Goal: Task Accomplishment & Management: Use online tool/utility

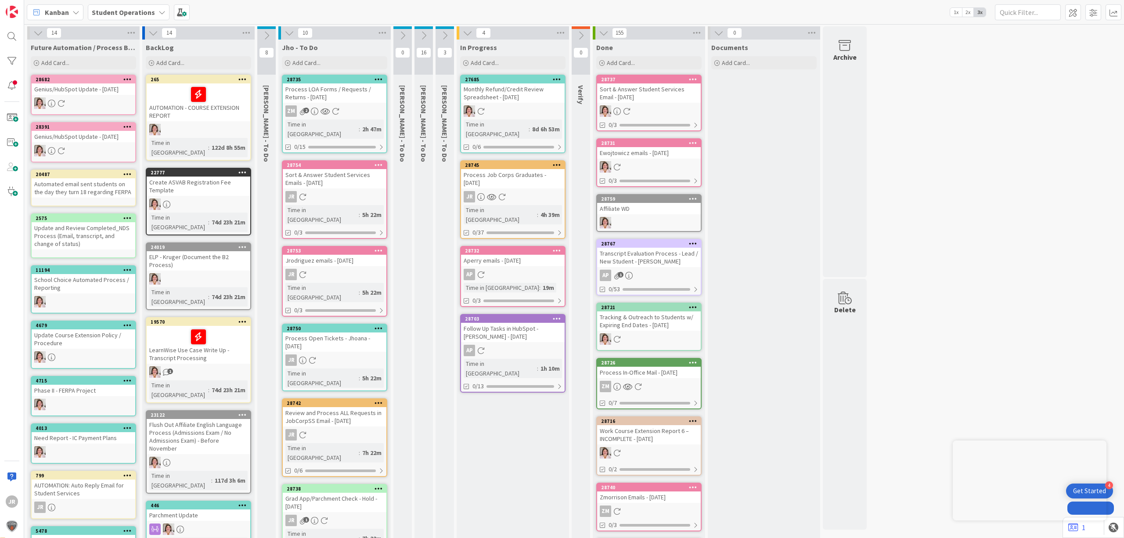
click at [529, 169] on div "Process Job Corps Graduates - [DATE]" at bounding box center [513, 178] width 104 height 19
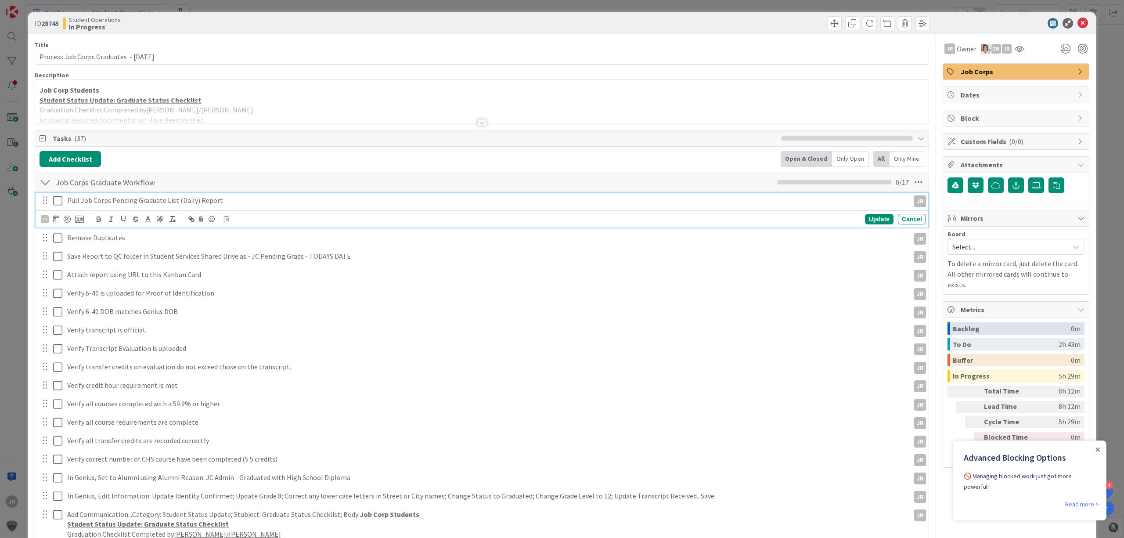
click at [60, 204] on icon at bounding box center [57, 200] width 9 height 11
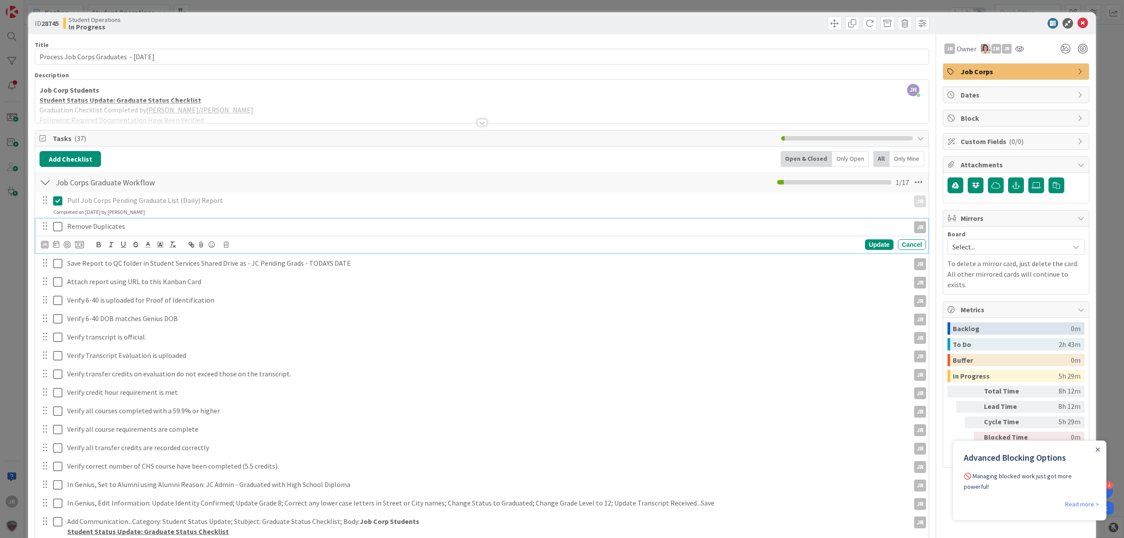
click at [61, 224] on icon at bounding box center [57, 226] width 9 height 11
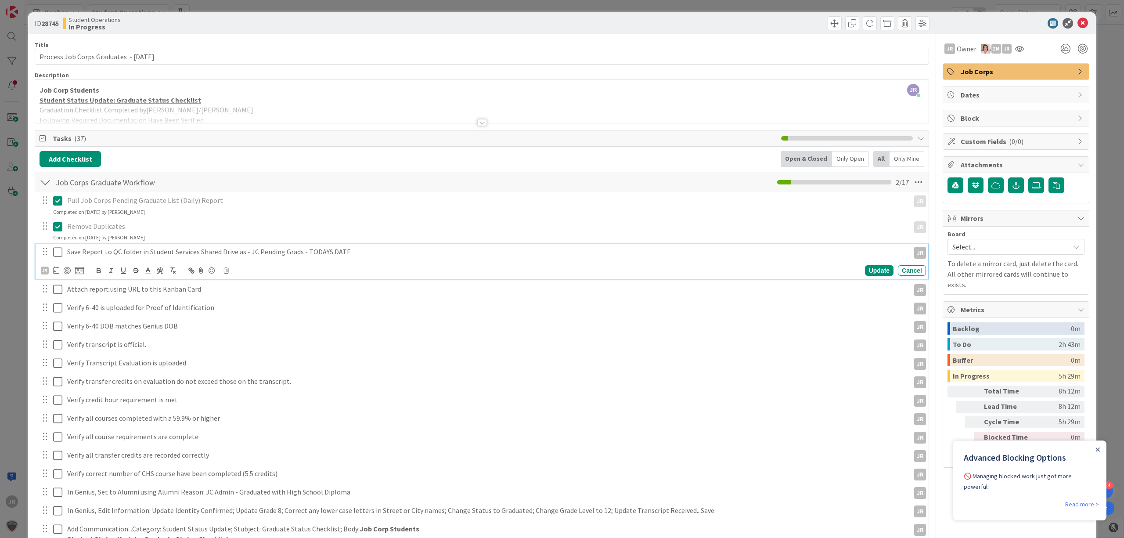
click at [61, 250] on icon at bounding box center [57, 252] width 9 height 11
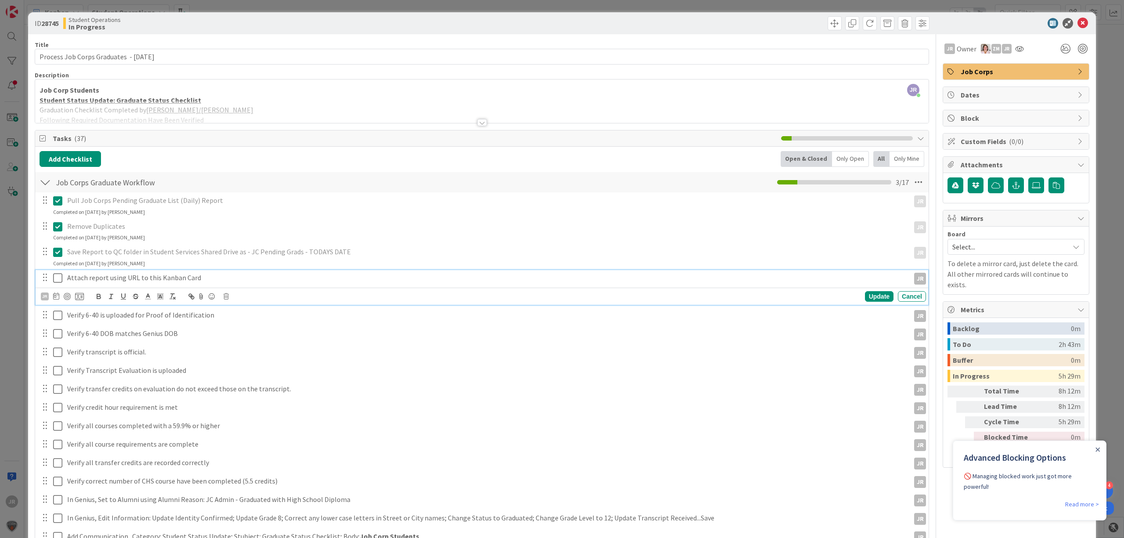
click at [60, 276] on icon at bounding box center [57, 278] width 9 height 11
click at [56, 299] on button at bounding box center [58, 296] width 11 height 14
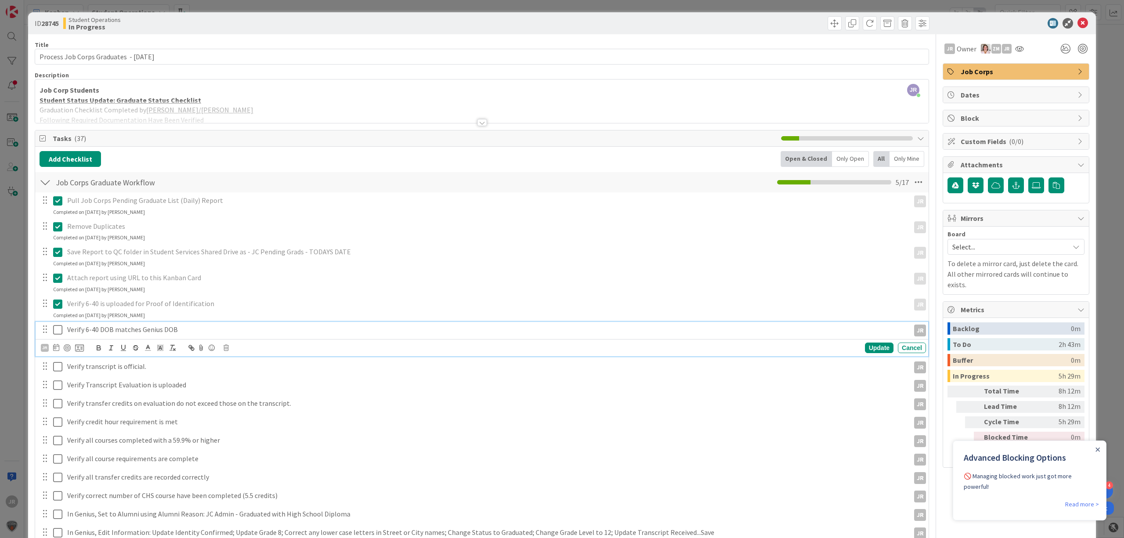
click at [56, 325] on icon at bounding box center [57, 330] width 9 height 11
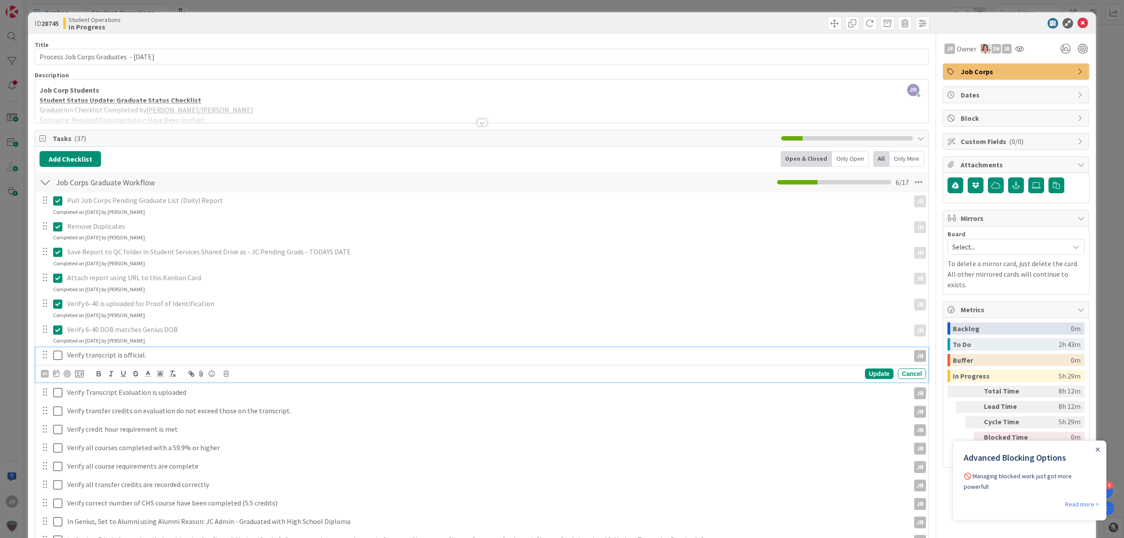
click at [57, 359] on icon at bounding box center [57, 355] width 9 height 11
click at [59, 379] on icon at bounding box center [57, 381] width 9 height 11
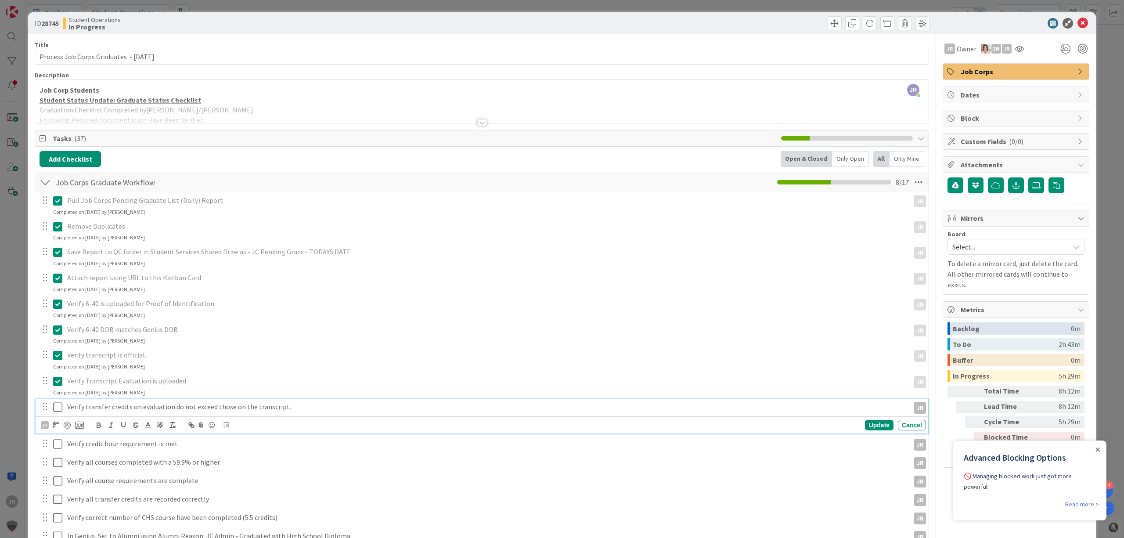
click at [58, 410] on icon at bounding box center [57, 407] width 9 height 11
click at [57, 425] on div "Pull Job Corps Pending Graduate List (Daily) Report JR JR Update Cancel Complet…" at bounding box center [482, 466] width 885 height 548
click at [57, 438] on icon at bounding box center [57, 432] width 9 height 11
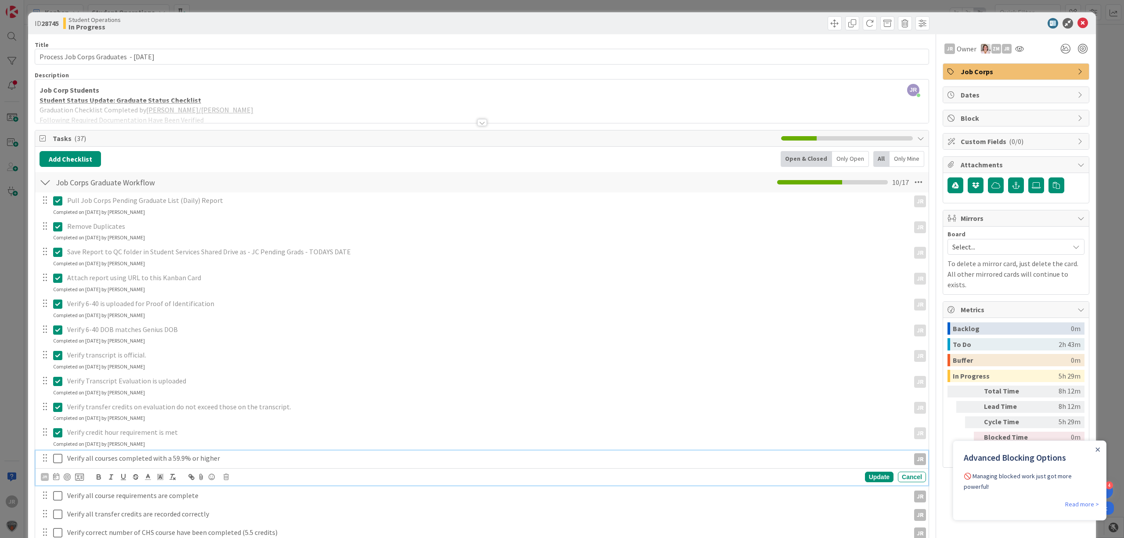
click at [58, 457] on icon at bounding box center [57, 458] width 9 height 11
click at [57, 482] on icon at bounding box center [57, 484] width 9 height 11
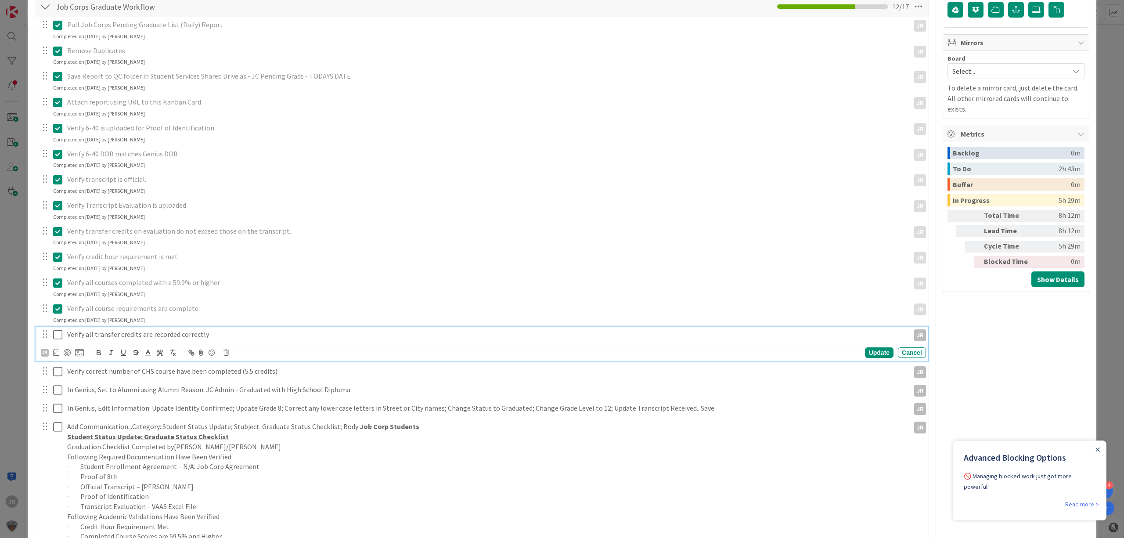
click at [61, 337] on icon at bounding box center [57, 334] width 9 height 11
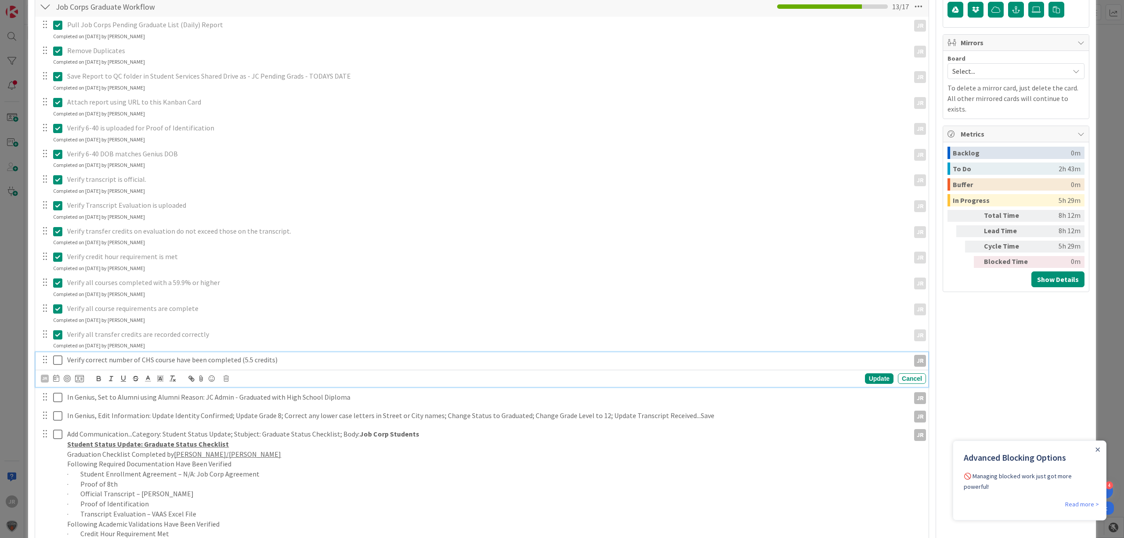
click at [58, 358] on icon at bounding box center [57, 360] width 9 height 11
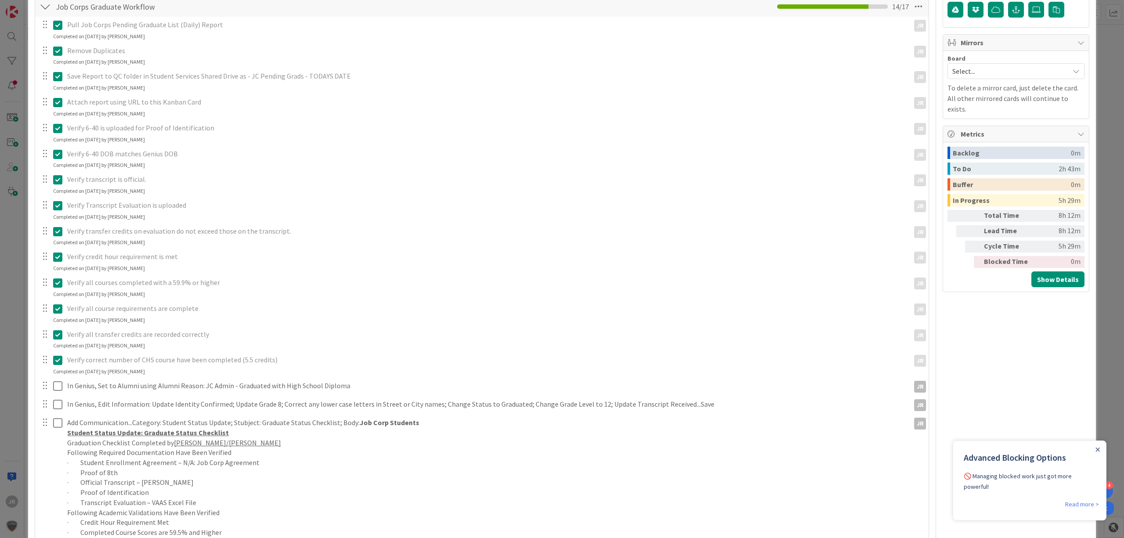
click at [55, 395] on div "Pull Job Corps Pending Graduate List (Daily) Report JR JR Update Cancel Complet…" at bounding box center [482, 309] width 885 height 585
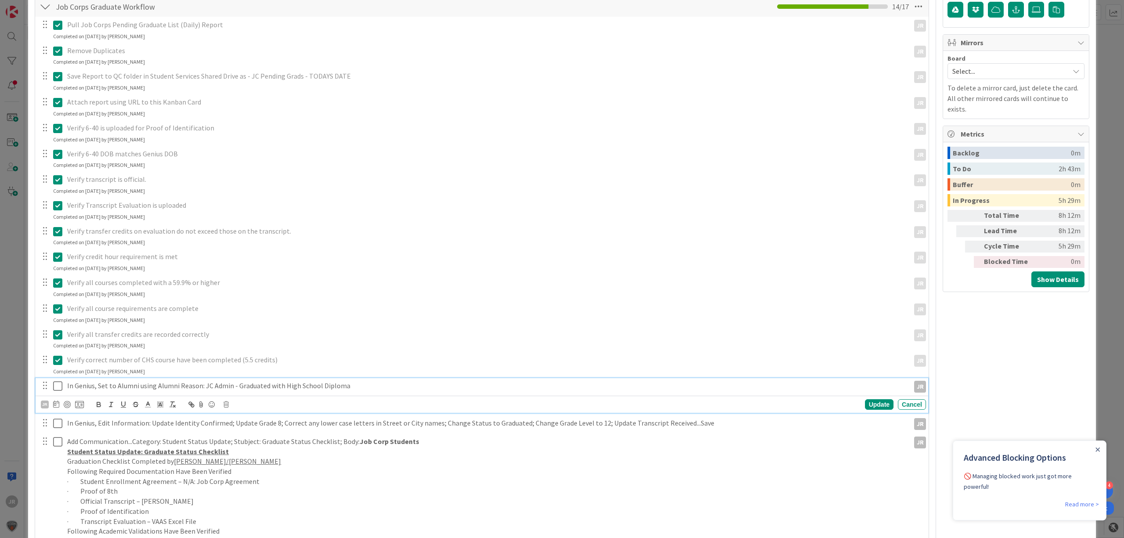
click at [55, 389] on icon at bounding box center [57, 386] width 9 height 11
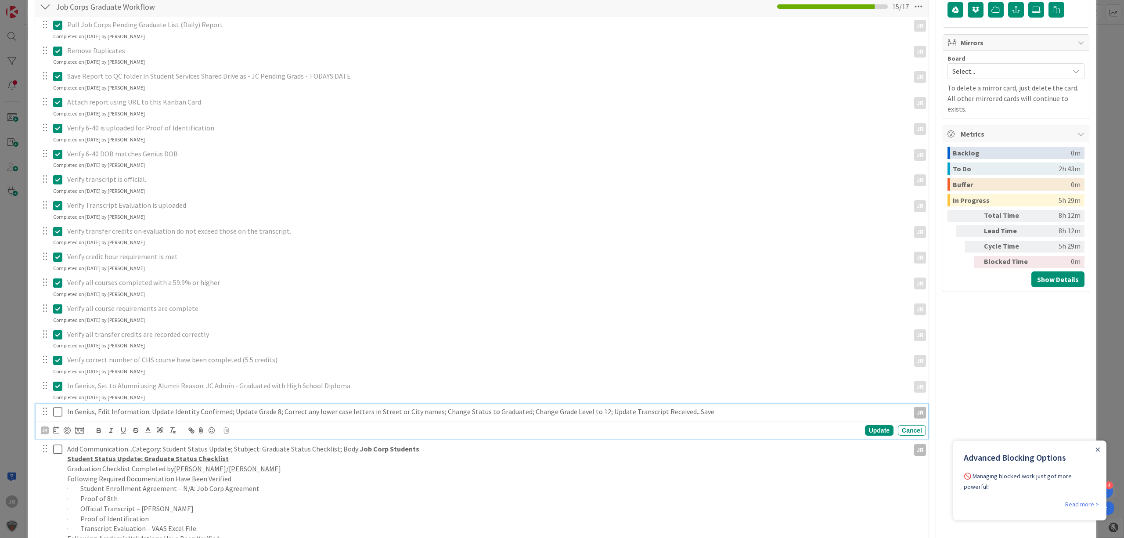
click at [57, 413] on icon at bounding box center [57, 412] width 9 height 11
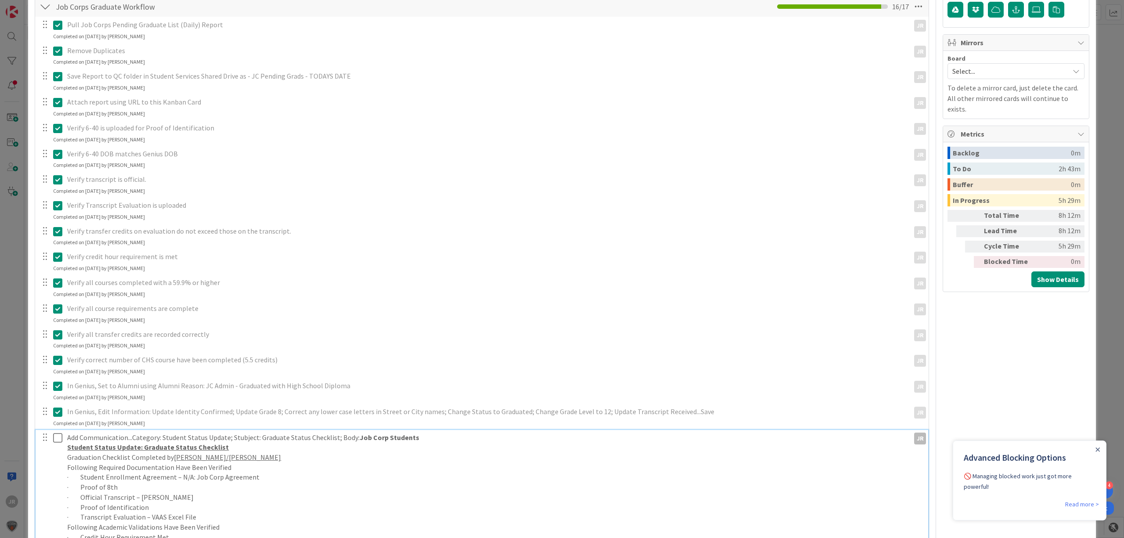
click at [57, 438] on icon at bounding box center [57, 438] width 9 height 11
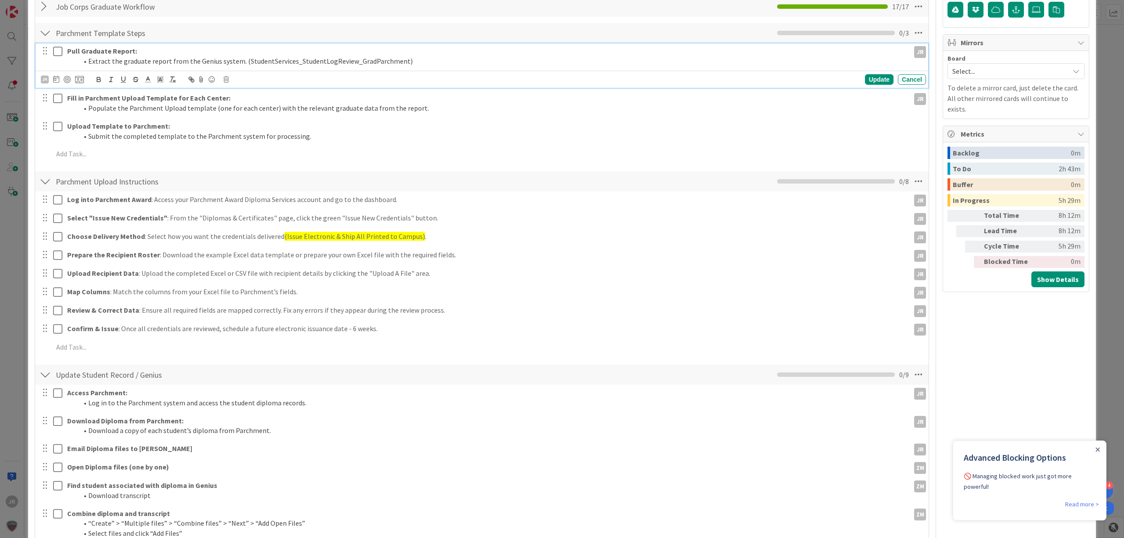
click at [54, 55] on icon at bounding box center [57, 51] width 9 height 11
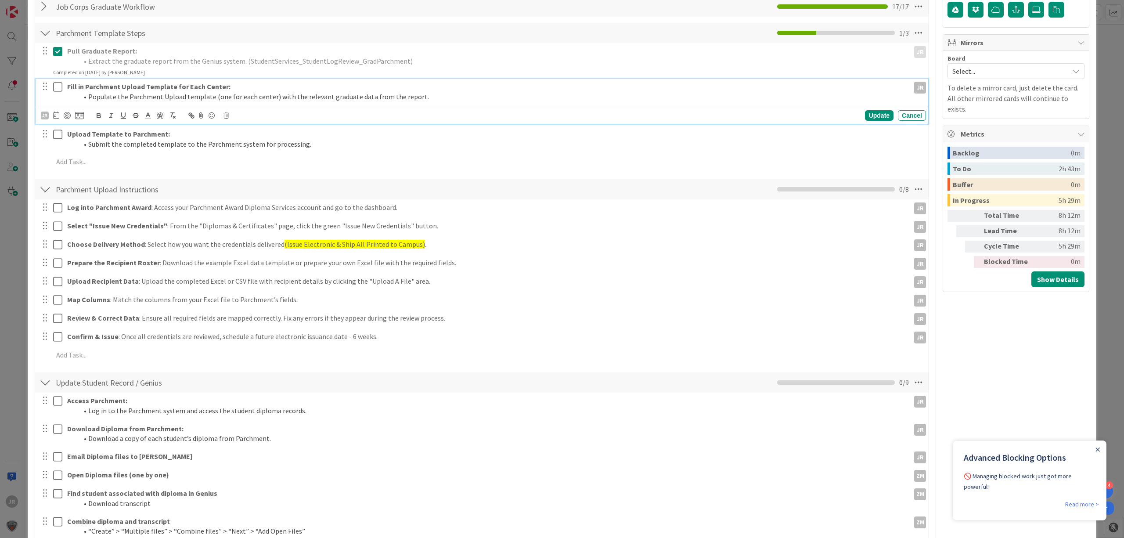
click at [56, 83] on icon at bounding box center [57, 87] width 9 height 11
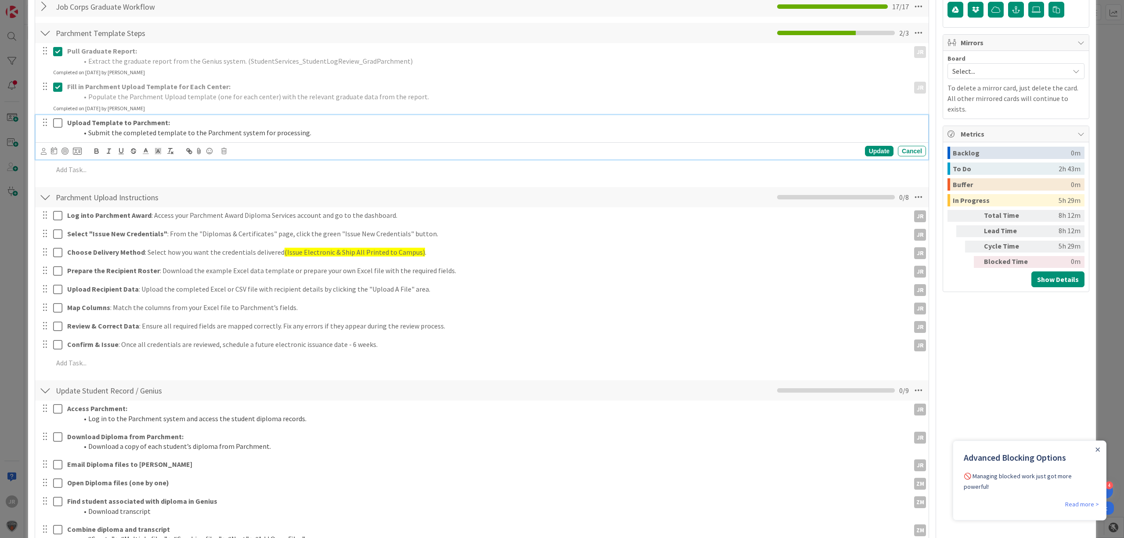
click at [60, 122] on icon at bounding box center [57, 123] width 9 height 11
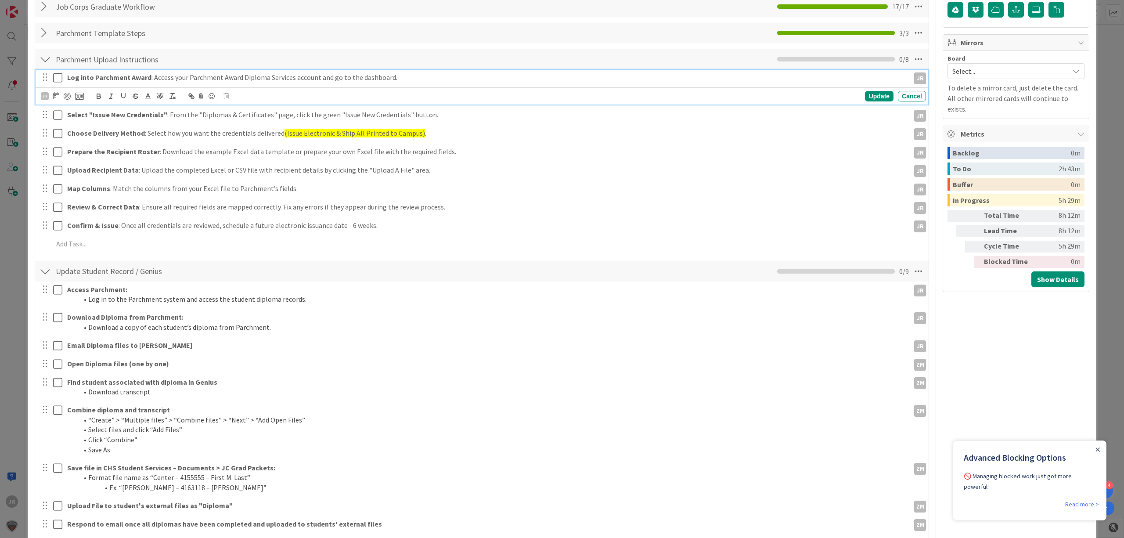
click at [58, 78] on icon at bounding box center [57, 77] width 9 height 11
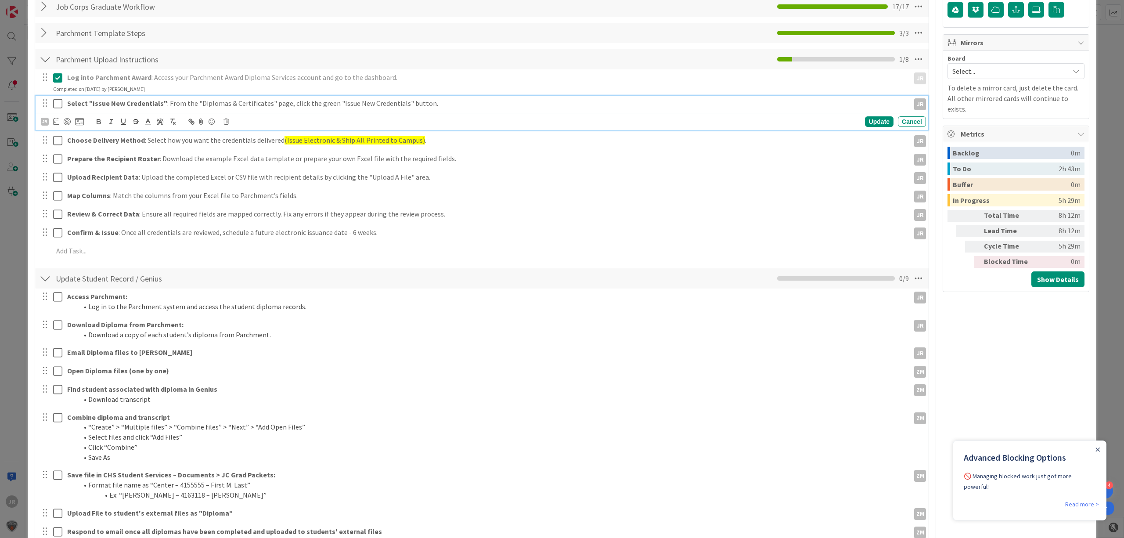
click at [56, 105] on icon at bounding box center [57, 103] width 9 height 11
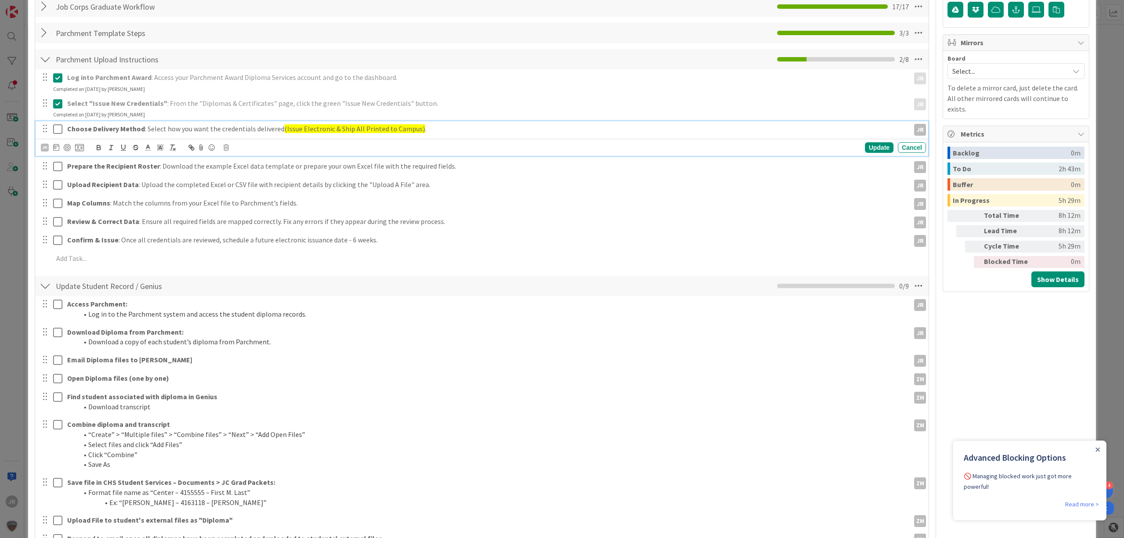
click at [57, 134] on icon at bounding box center [57, 129] width 9 height 11
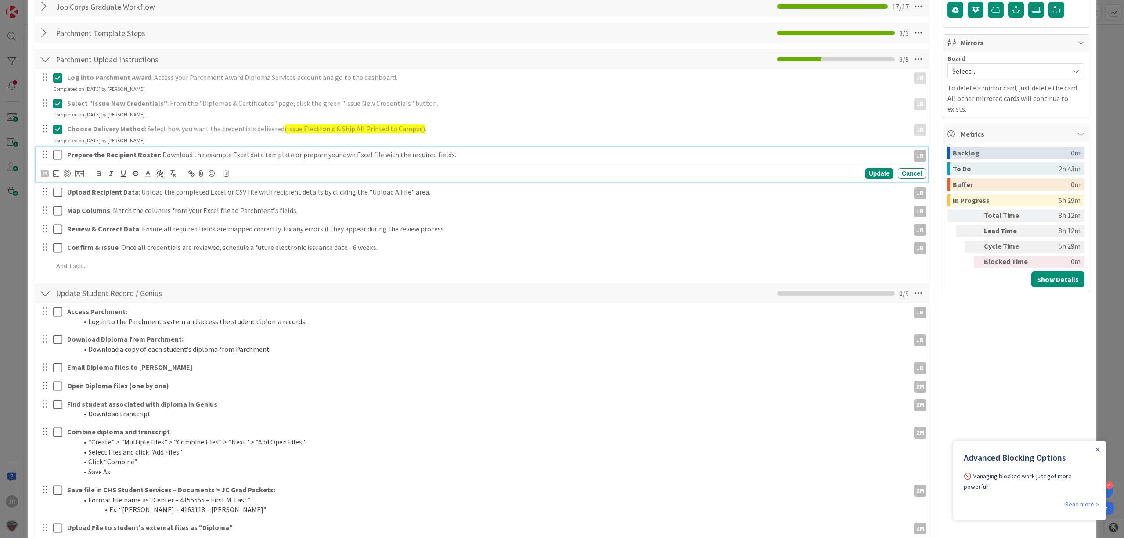
click at [58, 152] on icon at bounding box center [57, 155] width 9 height 11
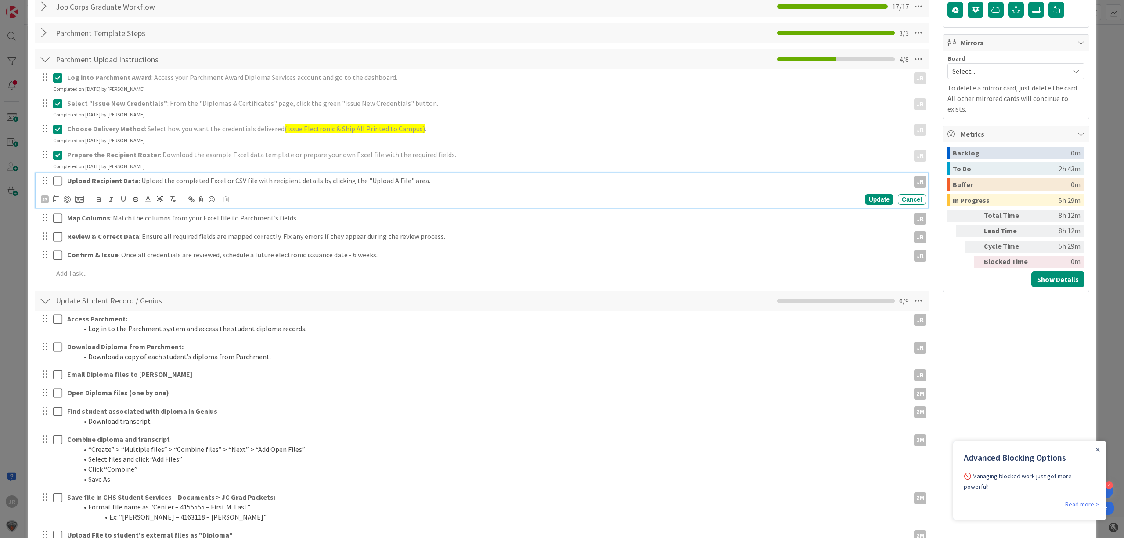
click at [58, 178] on icon at bounding box center [57, 181] width 9 height 11
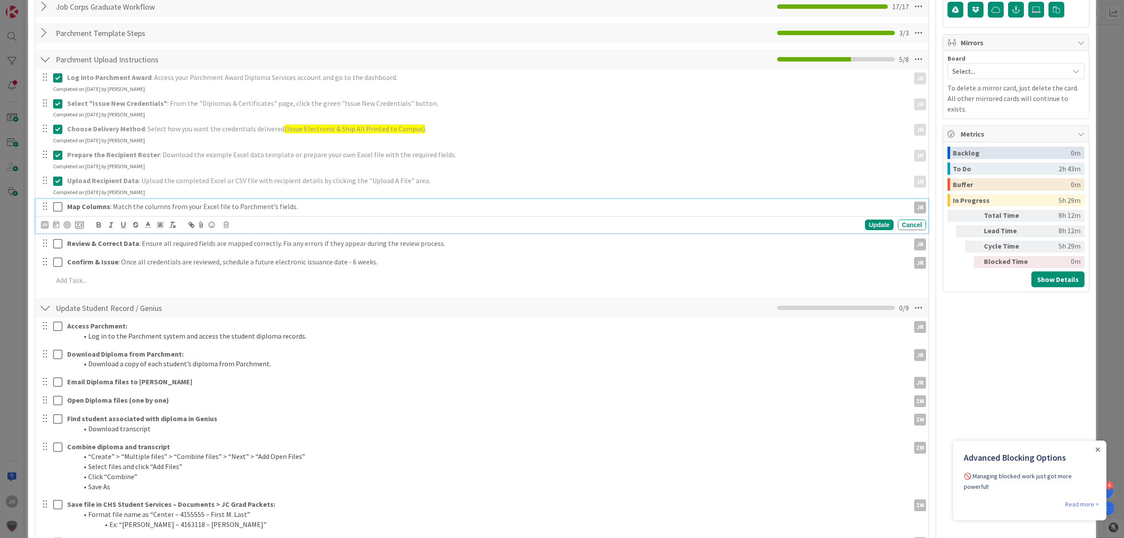
click at [56, 208] on icon at bounding box center [57, 207] width 9 height 11
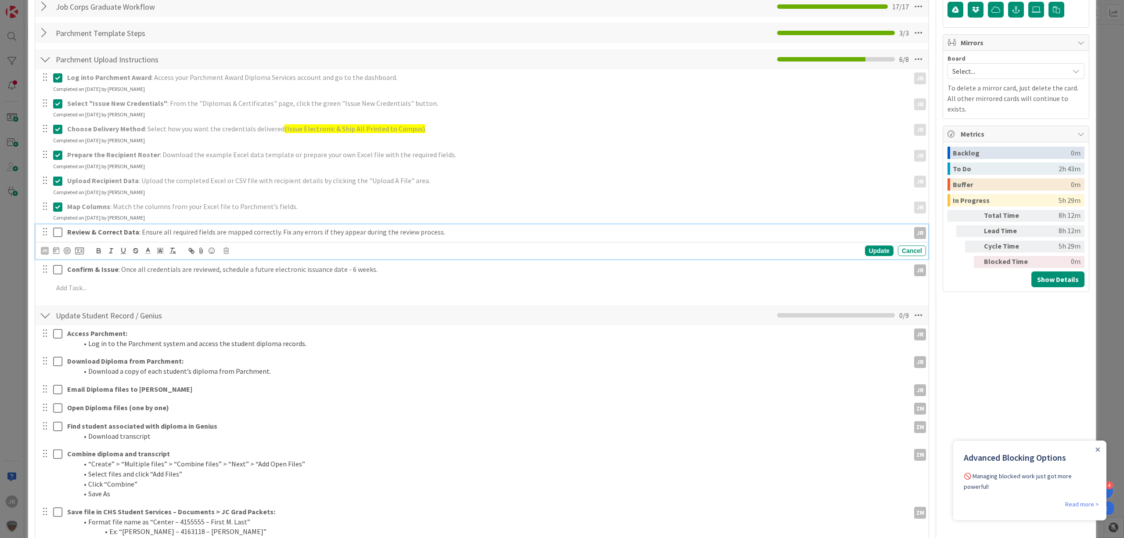
click at [56, 231] on icon at bounding box center [57, 232] width 9 height 11
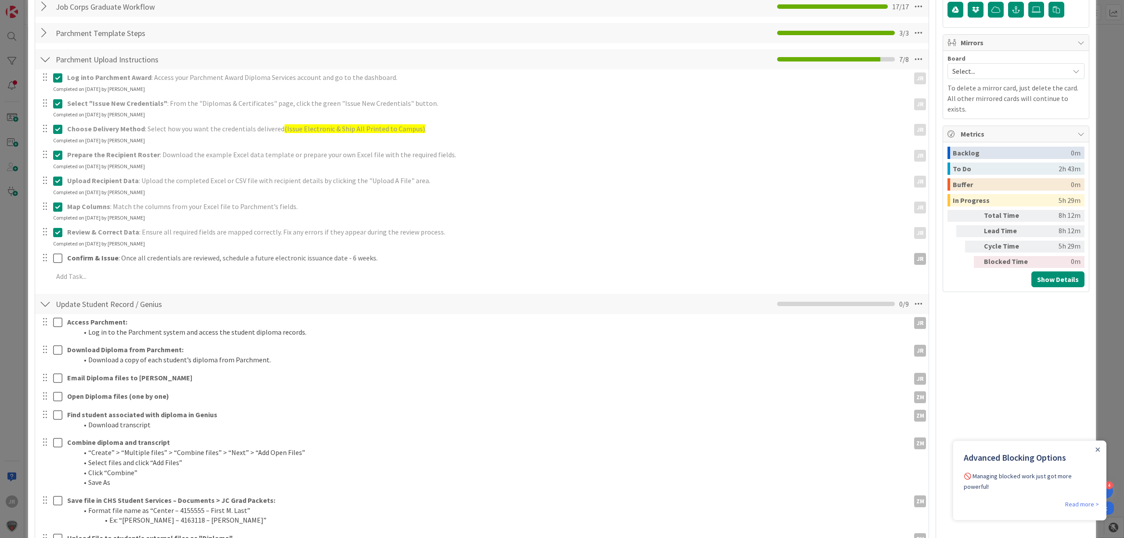
click at [55, 253] on div at bounding box center [51, 257] width 25 height 15
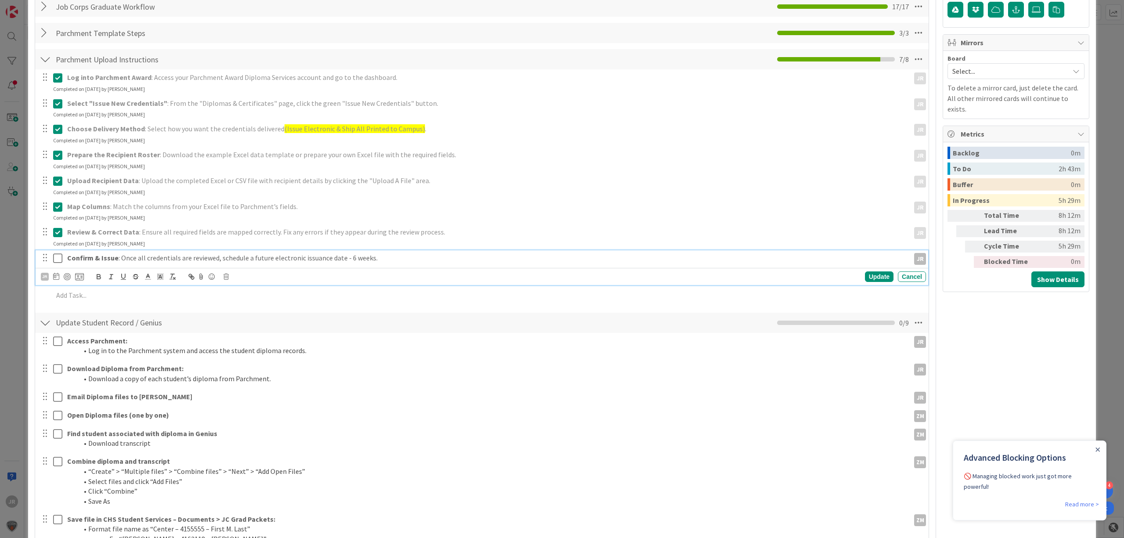
click at [55, 255] on icon at bounding box center [57, 258] width 9 height 11
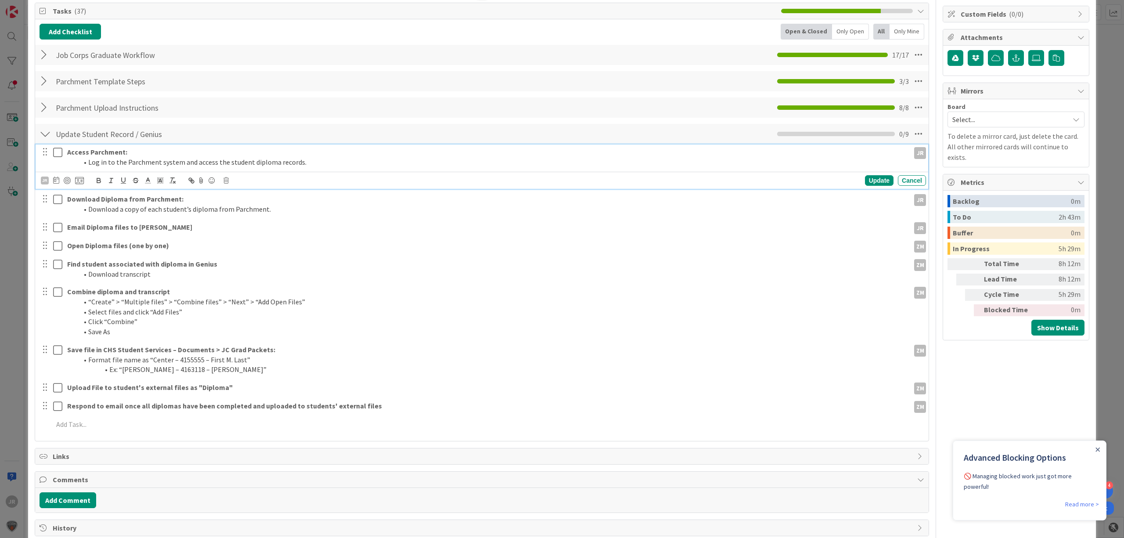
click at [57, 155] on div "Access Parchment: Log in to the Parchment system and access the student diploma…" at bounding box center [482, 167] width 893 height 44
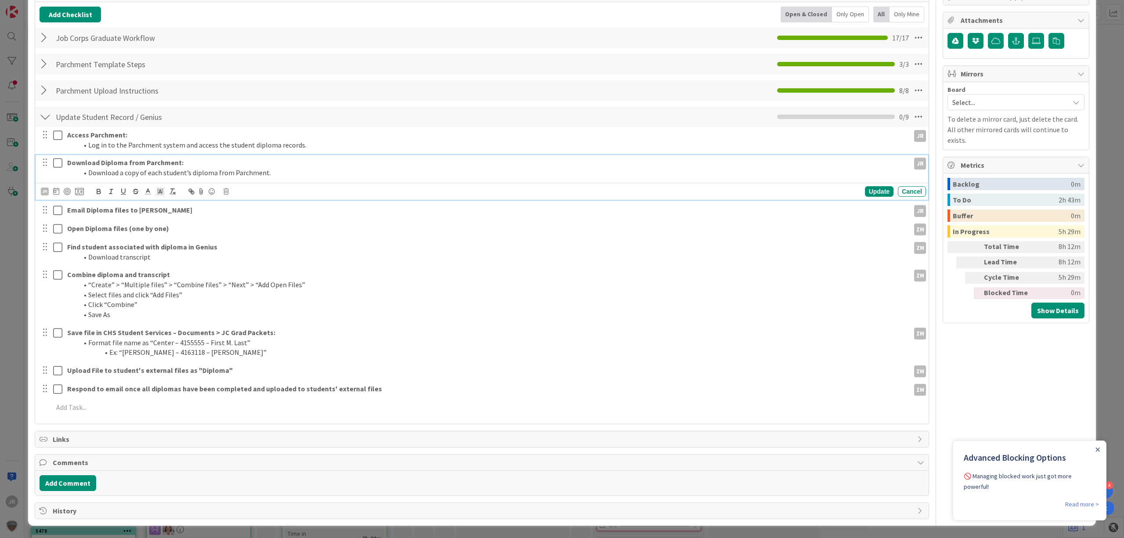
click at [58, 184] on div "Download Diploma from Parchment: Download a copy of each student’s diploma from…" at bounding box center [482, 177] width 893 height 44
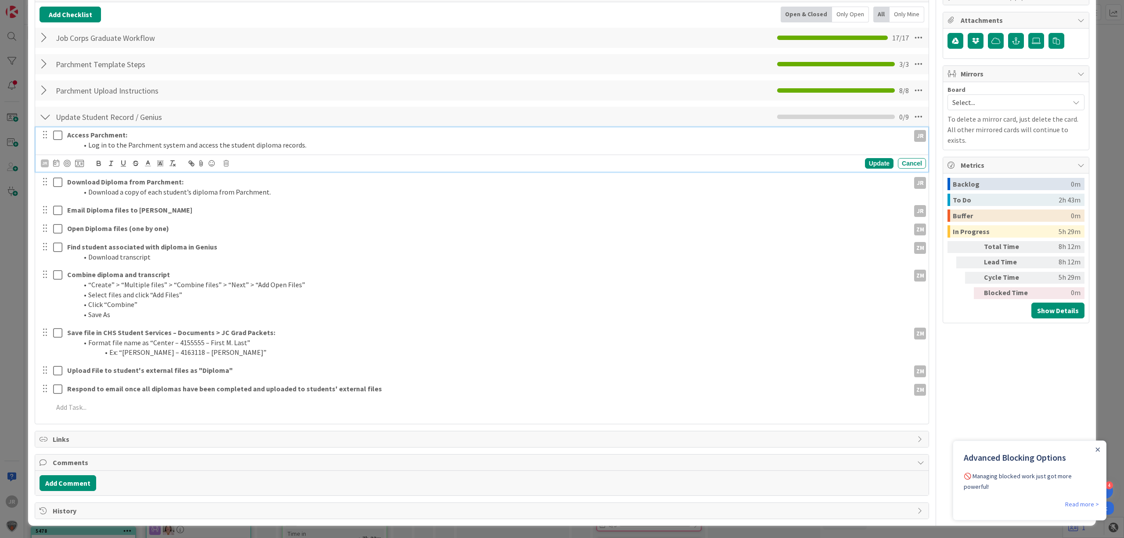
click at [57, 136] on icon at bounding box center [57, 135] width 9 height 11
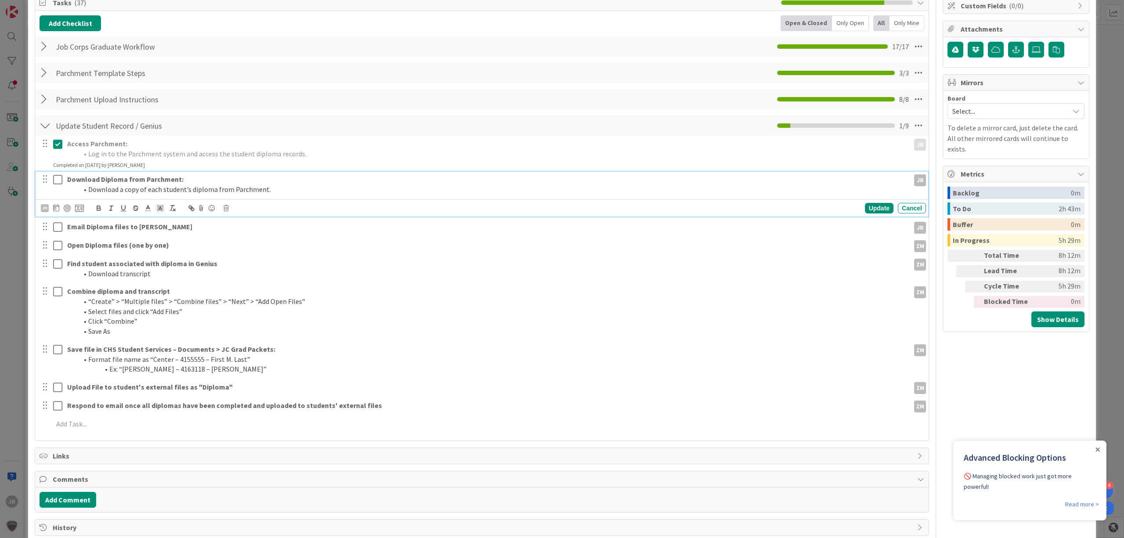
click at [58, 181] on div at bounding box center [51, 184] width 25 height 25
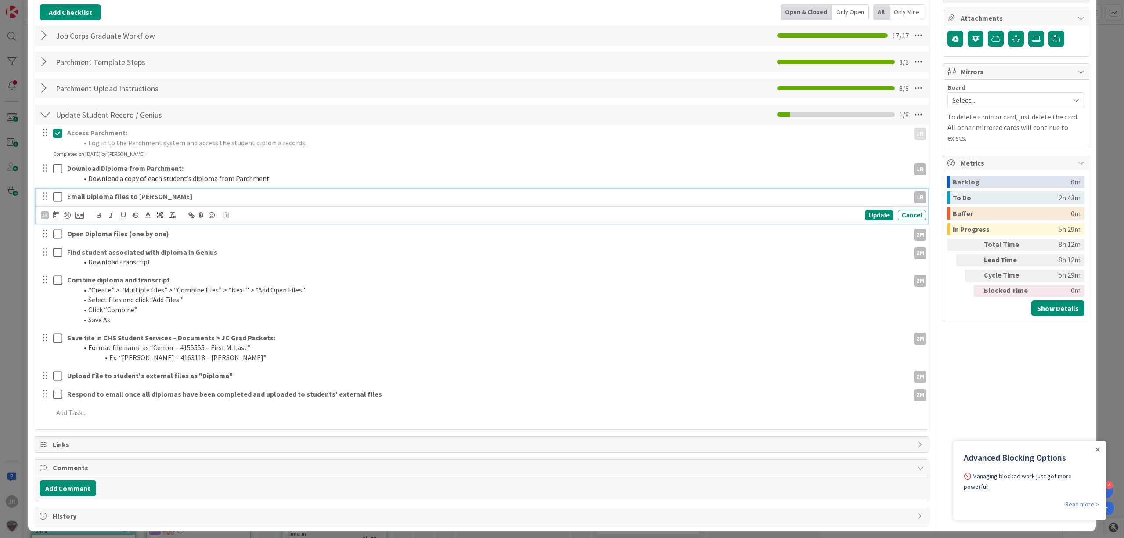
click at [59, 217] on div "Email Diploma files to [PERSON_NAME] Update Cancel" at bounding box center [482, 206] width 893 height 35
click at [57, 172] on icon at bounding box center [57, 168] width 9 height 11
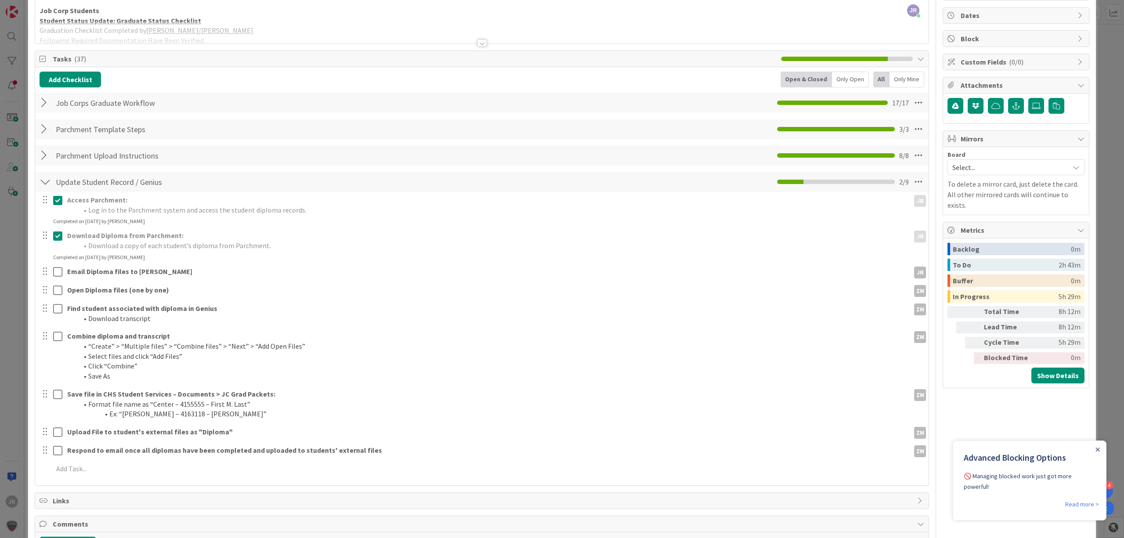
scroll to position [117, 0]
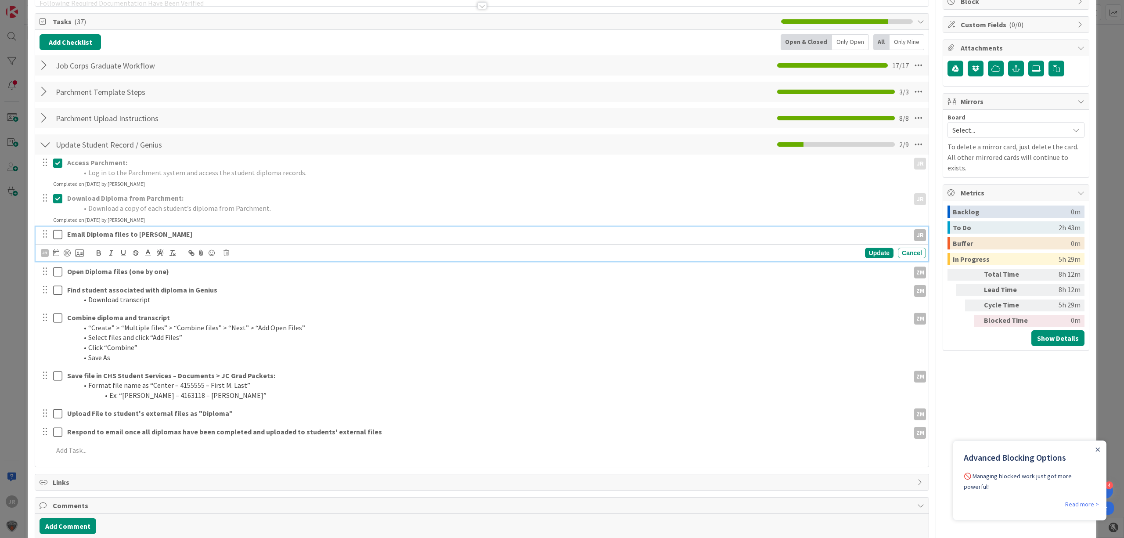
click at [100, 235] on strong "Email Diploma files to [PERSON_NAME]" at bounding box center [129, 234] width 125 height 9
click at [228, 253] on icon at bounding box center [226, 253] width 5 height 6
click at [242, 291] on div "Delete" at bounding box center [248, 290] width 33 height 16
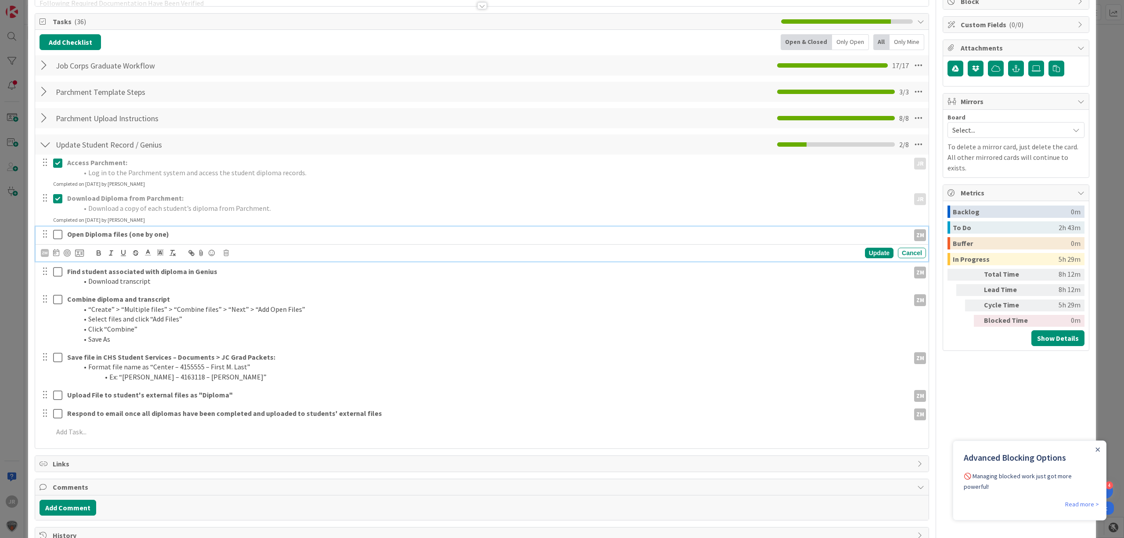
click at [55, 234] on icon at bounding box center [57, 234] width 9 height 11
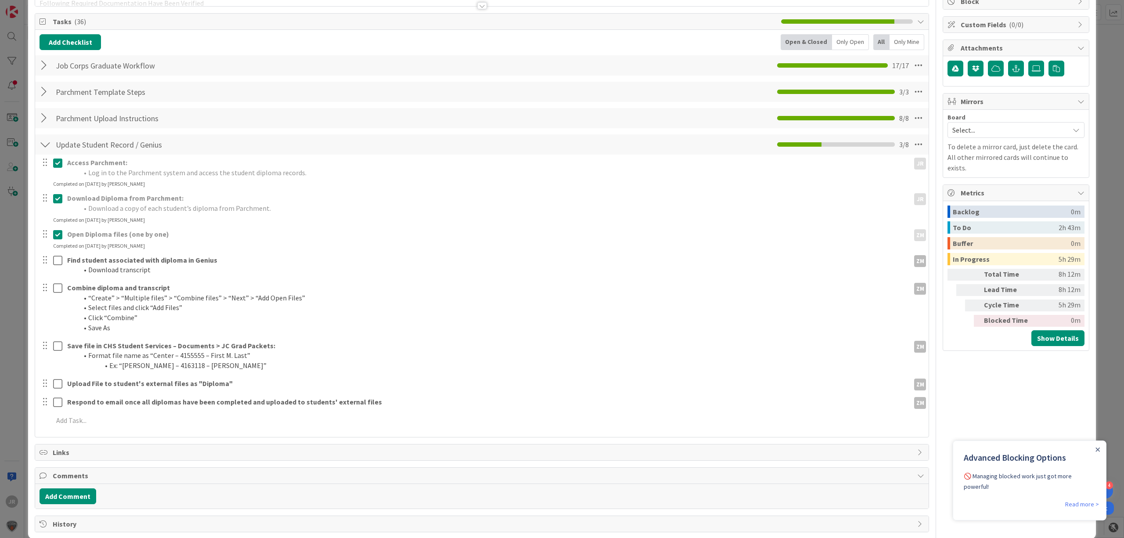
click at [58, 253] on div at bounding box center [51, 265] width 25 height 25
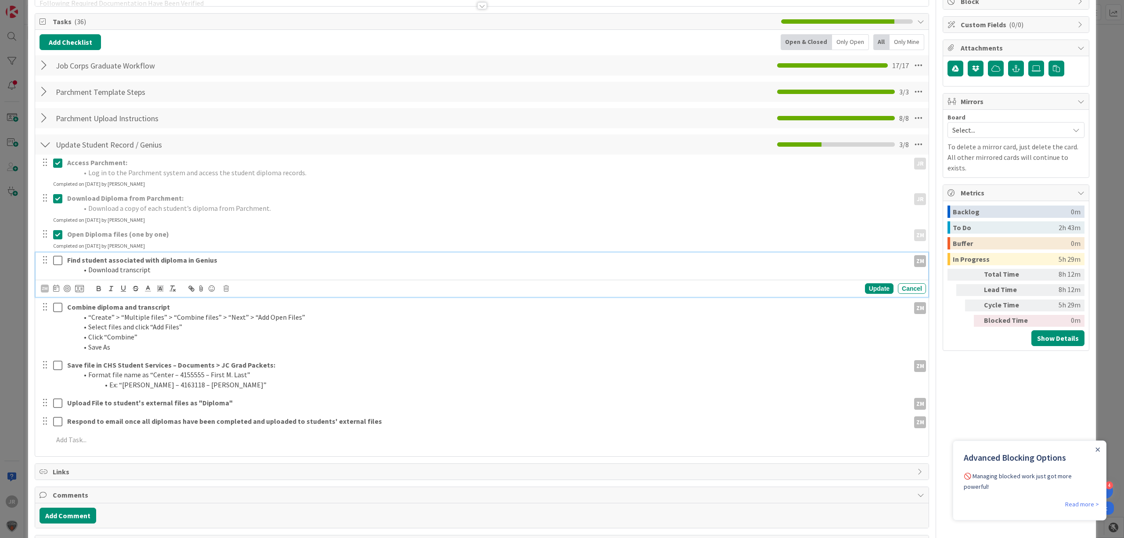
click at [57, 259] on icon at bounding box center [57, 260] width 9 height 11
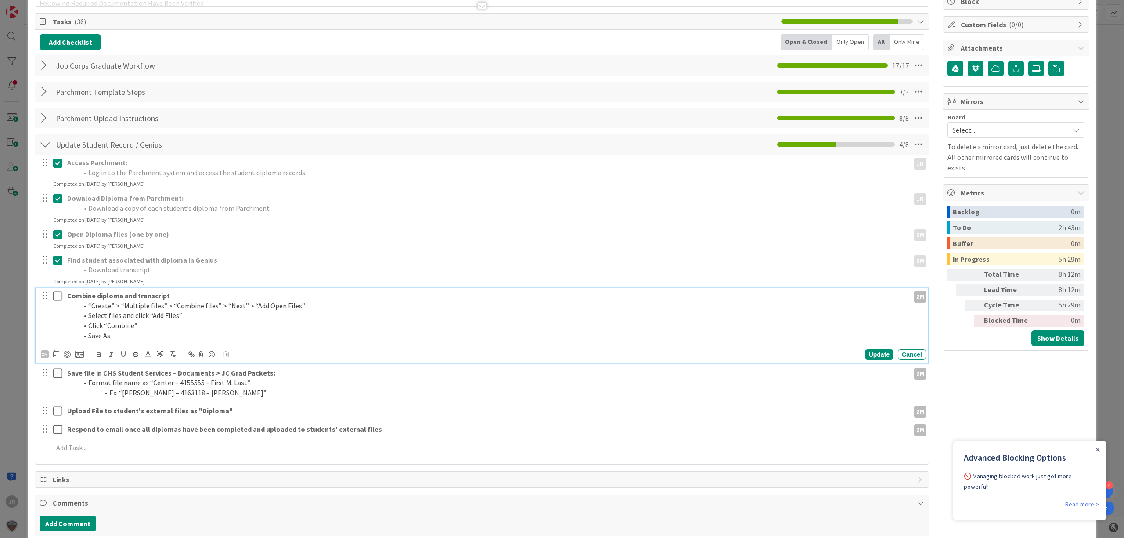
click at [57, 293] on icon at bounding box center [57, 296] width 9 height 11
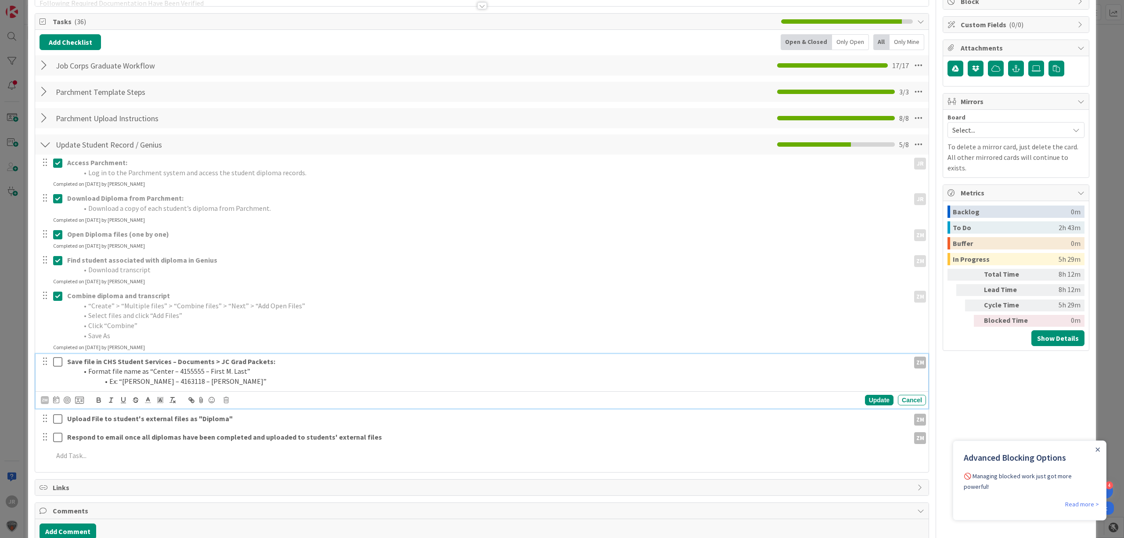
click at [57, 359] on icon at bounding box center [57, 362] width 9 height 11
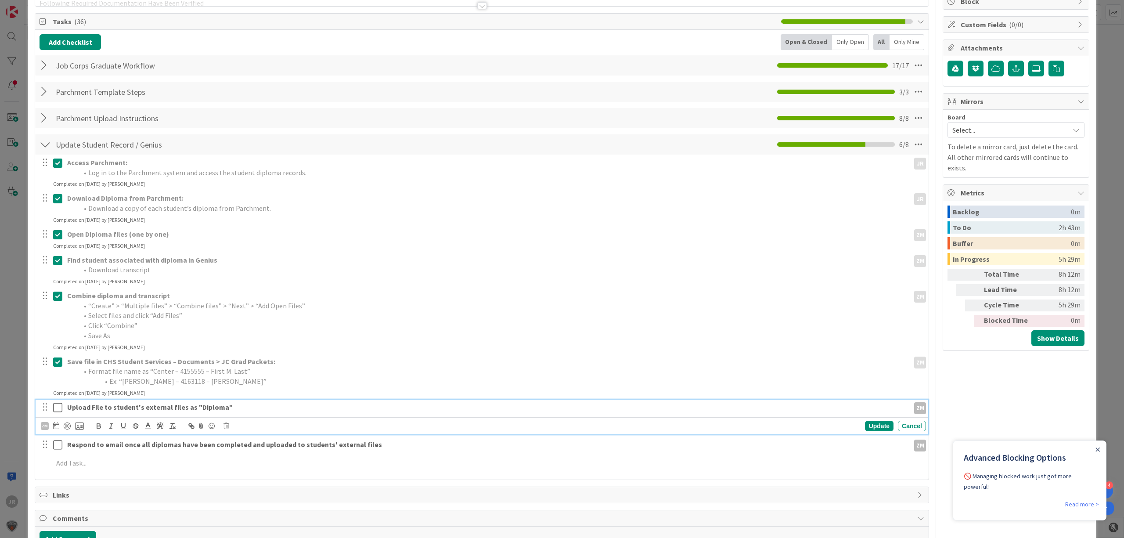
drag, startPoint x: 53, startPoint y: 405, endPoint x: 54, endPoint y: 410, distance: 5.0
click at [54, 406] on icon at bounding box center [57, 407] width 9 height 11
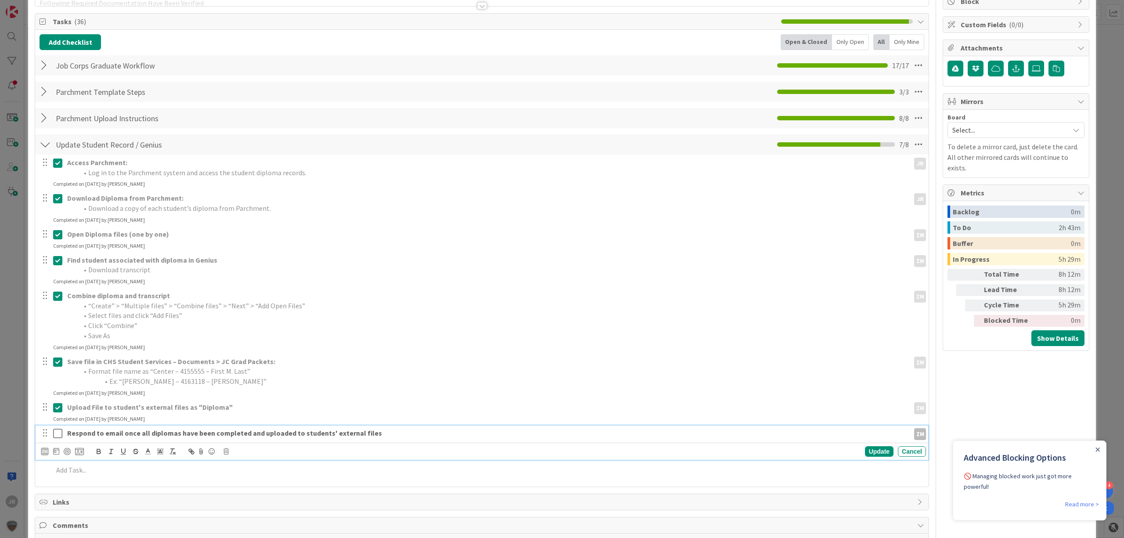
click at [72, 436] on strong "Respond to email once all diplomas have been completed and uploaded to students…" at bounding box center [224, 433] width 315 height 9
drag, startPoint x: 403, startPoint y: 436, endPoint x: 57, endPoint y: 444, distance: 346.2
click at [57, 444] on div "Respond to email once all diplomas have been completed and uploaded to students…" at bounding box center [482, 443] width 893 height 35
click at [57, 437] on icon at bounding box center [57, 433] width 9 height 11
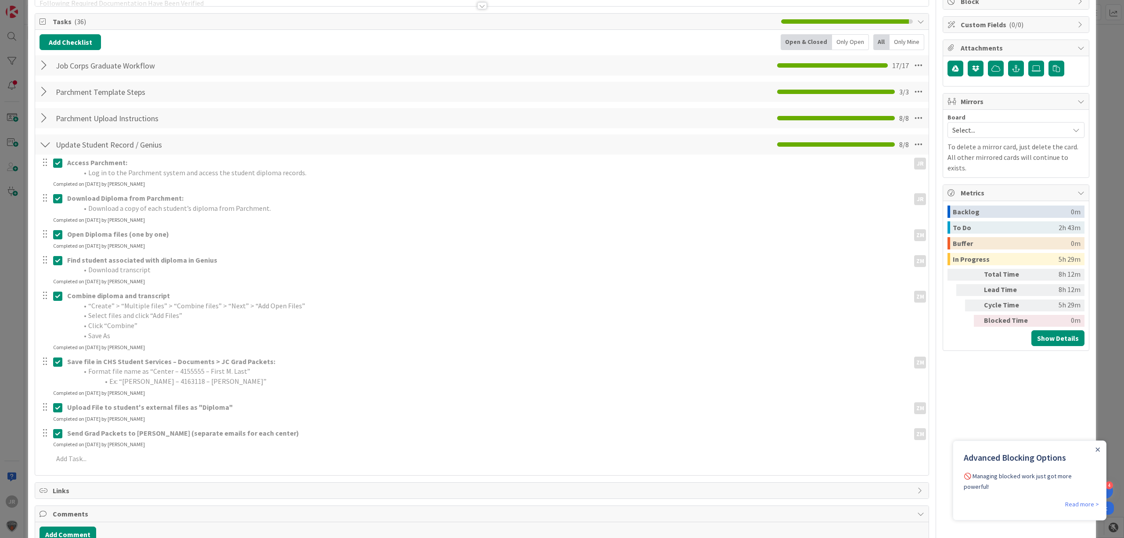
scroll to position [0, 0]
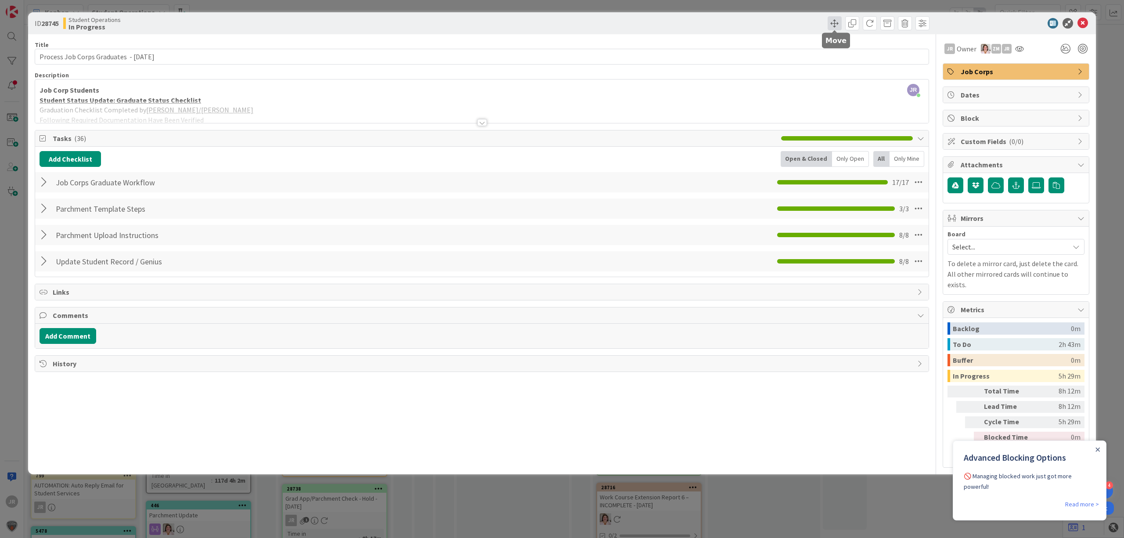
click at [835, 26] on span at bounding box center [835, 23] width 14 height 14
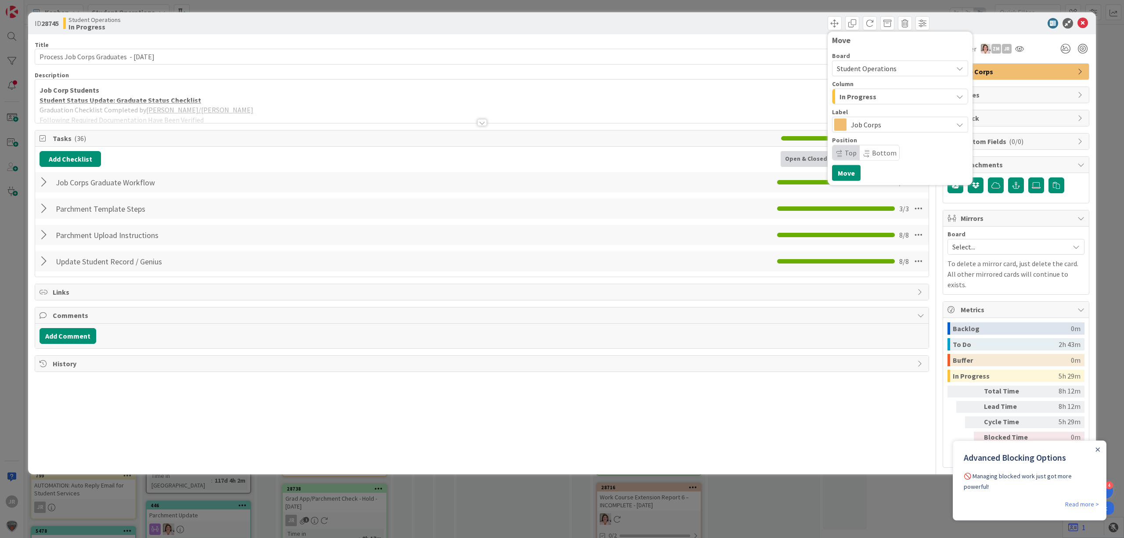
click at [842, 98] on span "In Progress" at bounding box center [858, 96] width 37 height 11
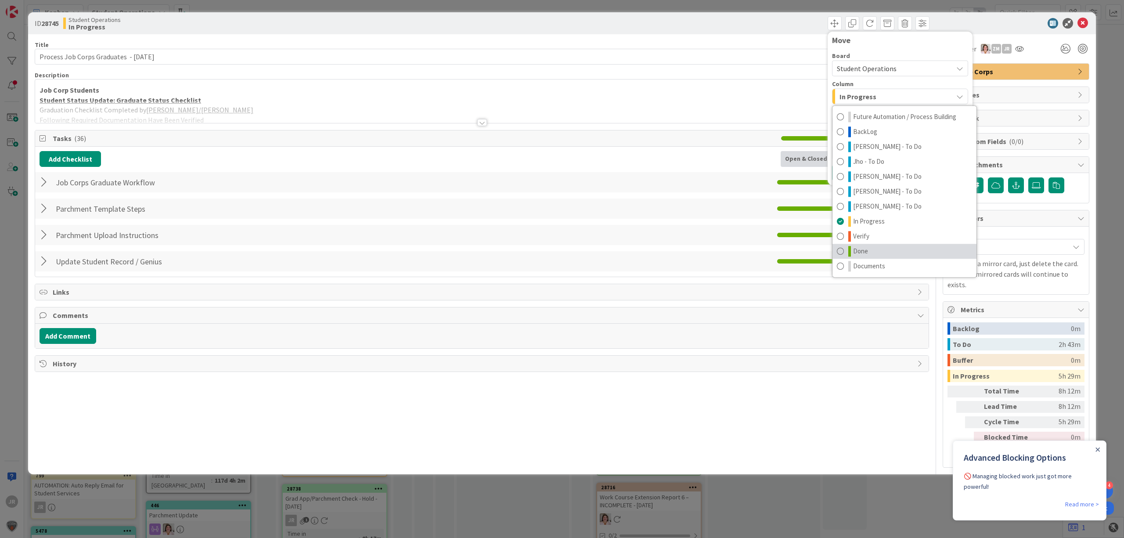
click at [875, 244] on link "Done" at bounding box center [905, 251] width 144 height 15
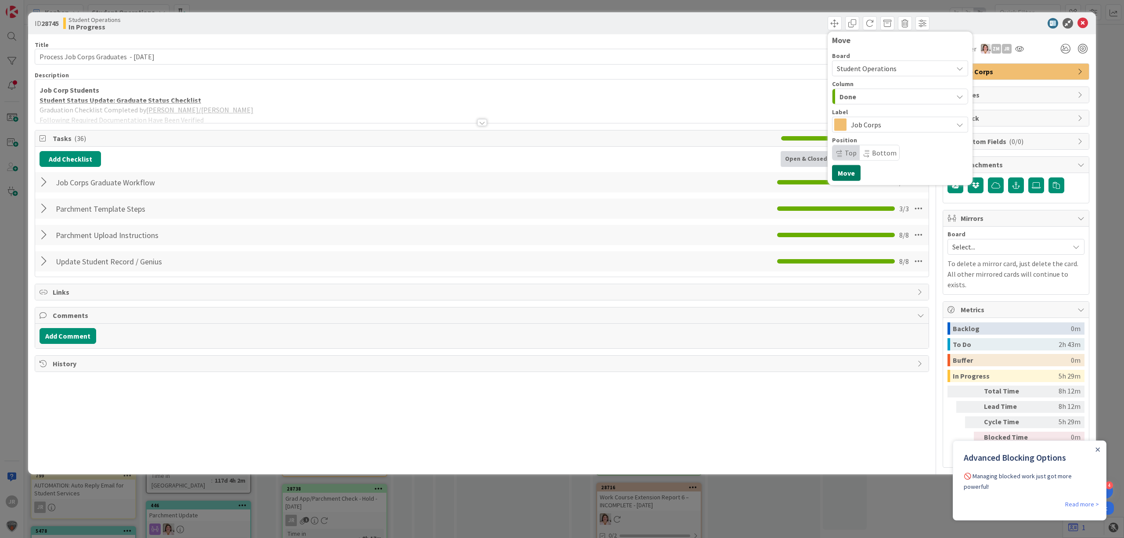
click at [850, 174] on button "Move" at bounding box center [846, 173] width 29 height 16
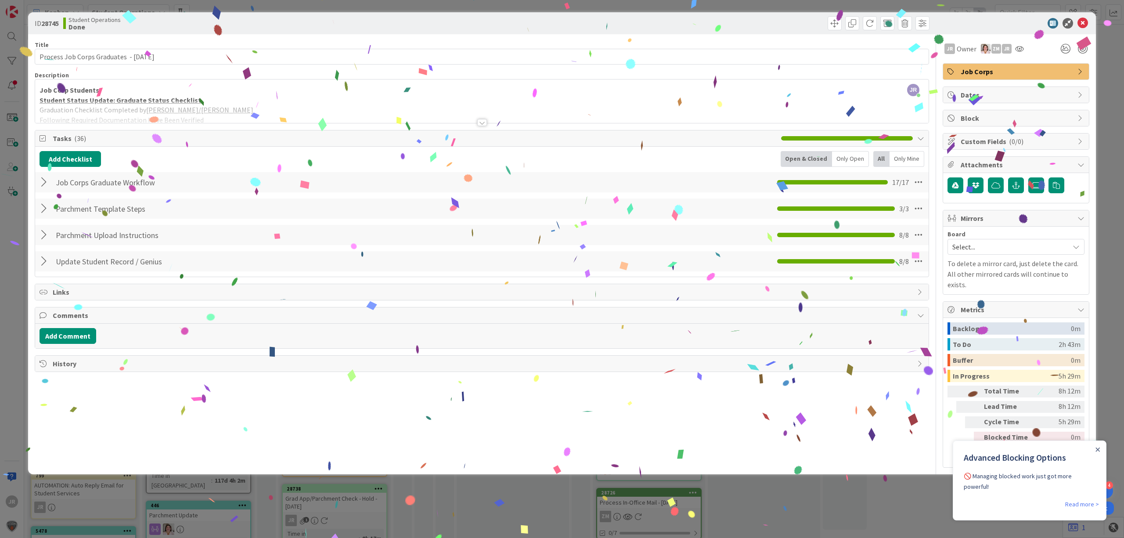
click at [661, 7] on div "ID 28745 Student Operations Done Move Move Title 41 / 128 Process Job Corps Gra…" at bounding box center [562, 269] width 1124 height 538
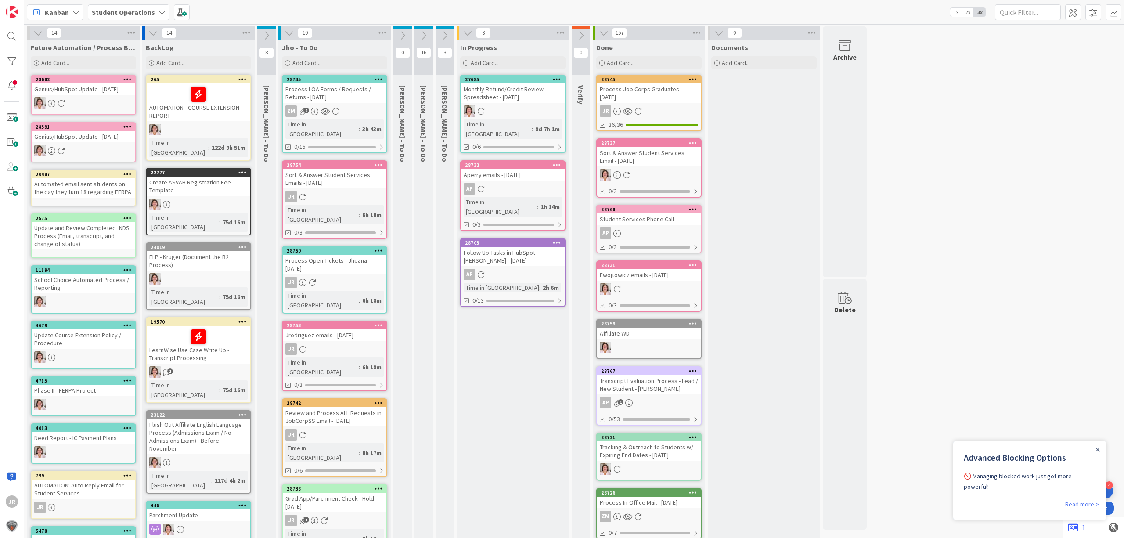
scroll to position [8, 0]
